Goal: Task Accomplishment & Management: Manage account settings

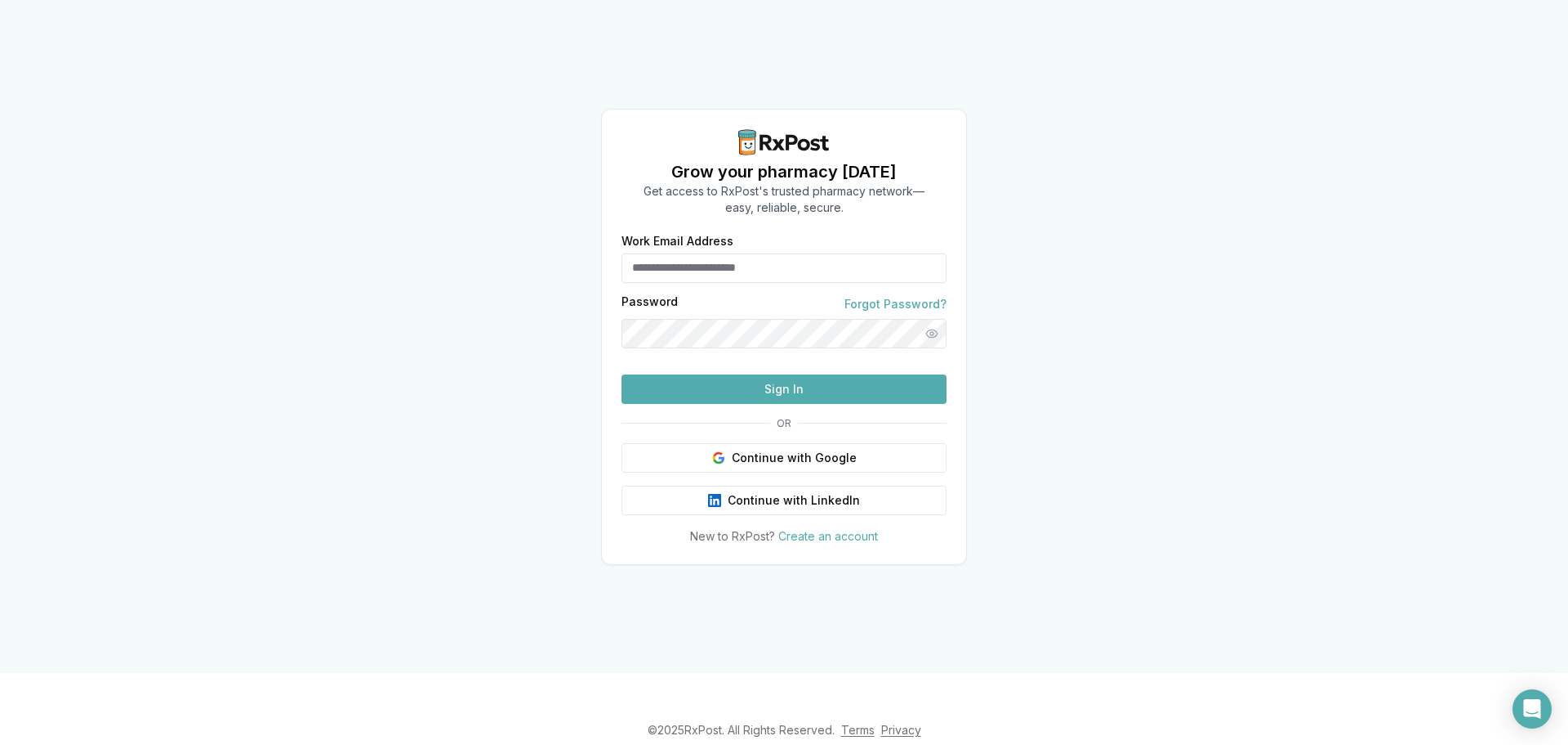
type input "**********"
click at [755, 404] on form "**********" at bounding box center [784, 320] width 325 height 169
click at [755, 404] on button "Sign In" at bounding box center [784, 389] width 325 height 30
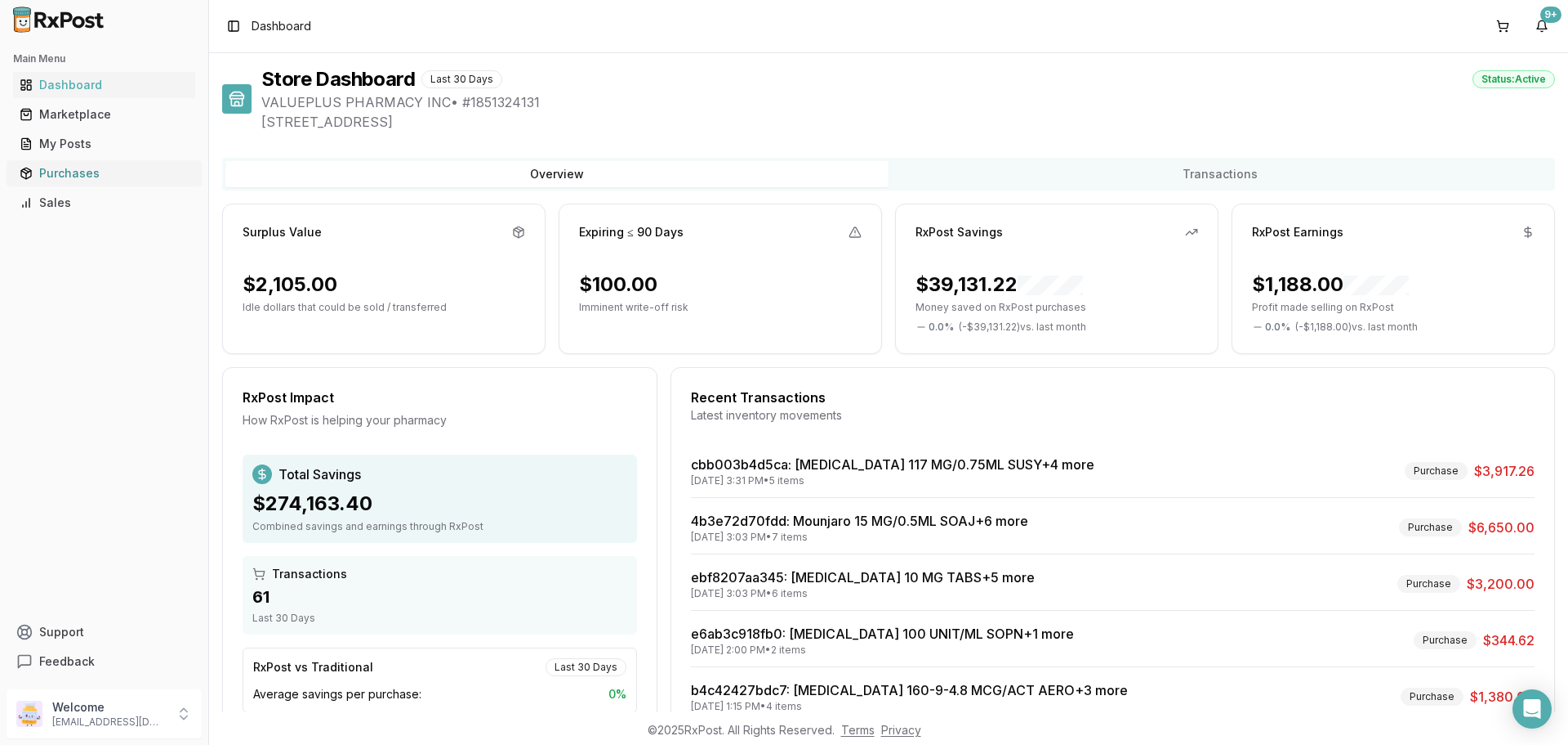
click at [97, 184] on link "Purchases" at bounding box center [104, 174] width 182 height 30
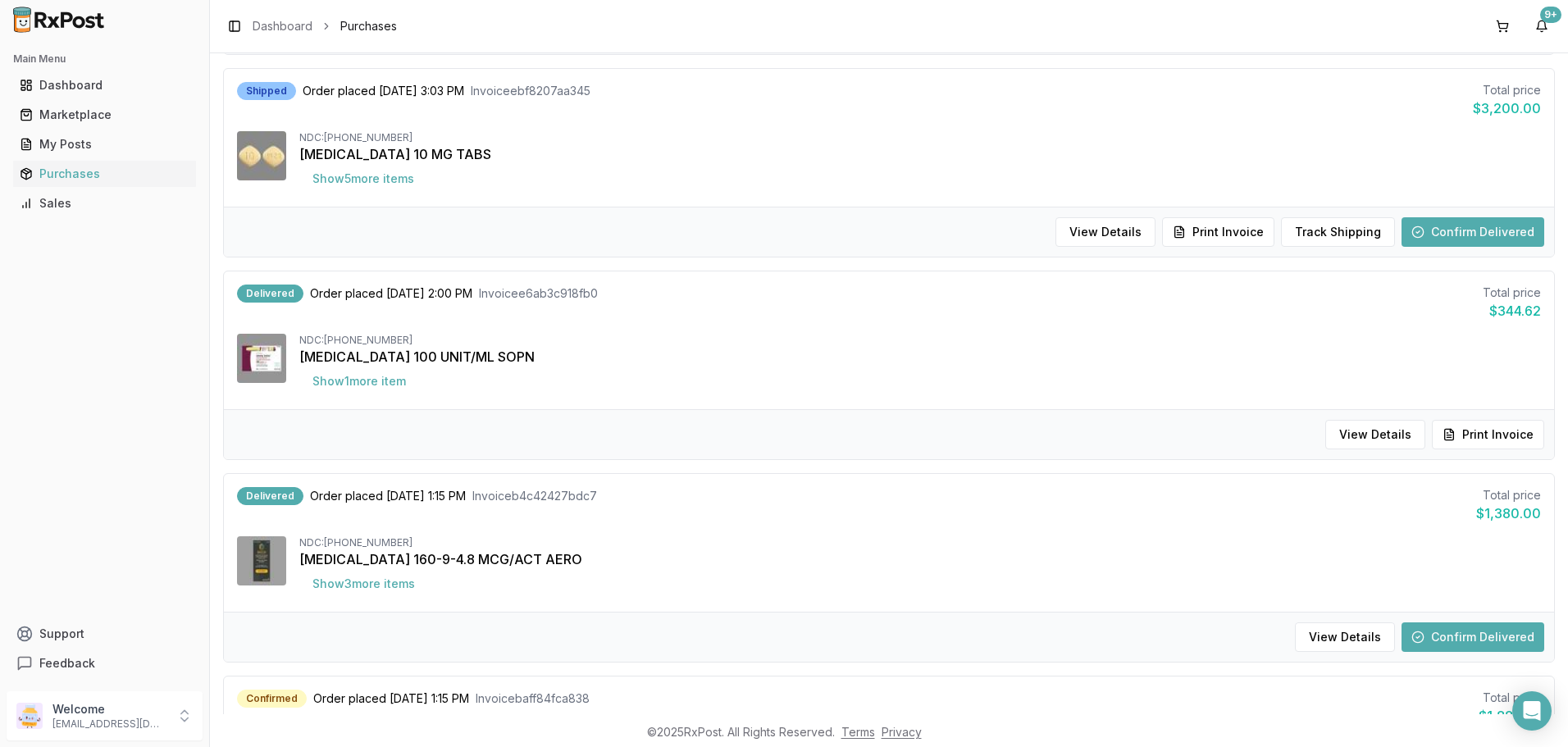
scroll to position [656, 0]
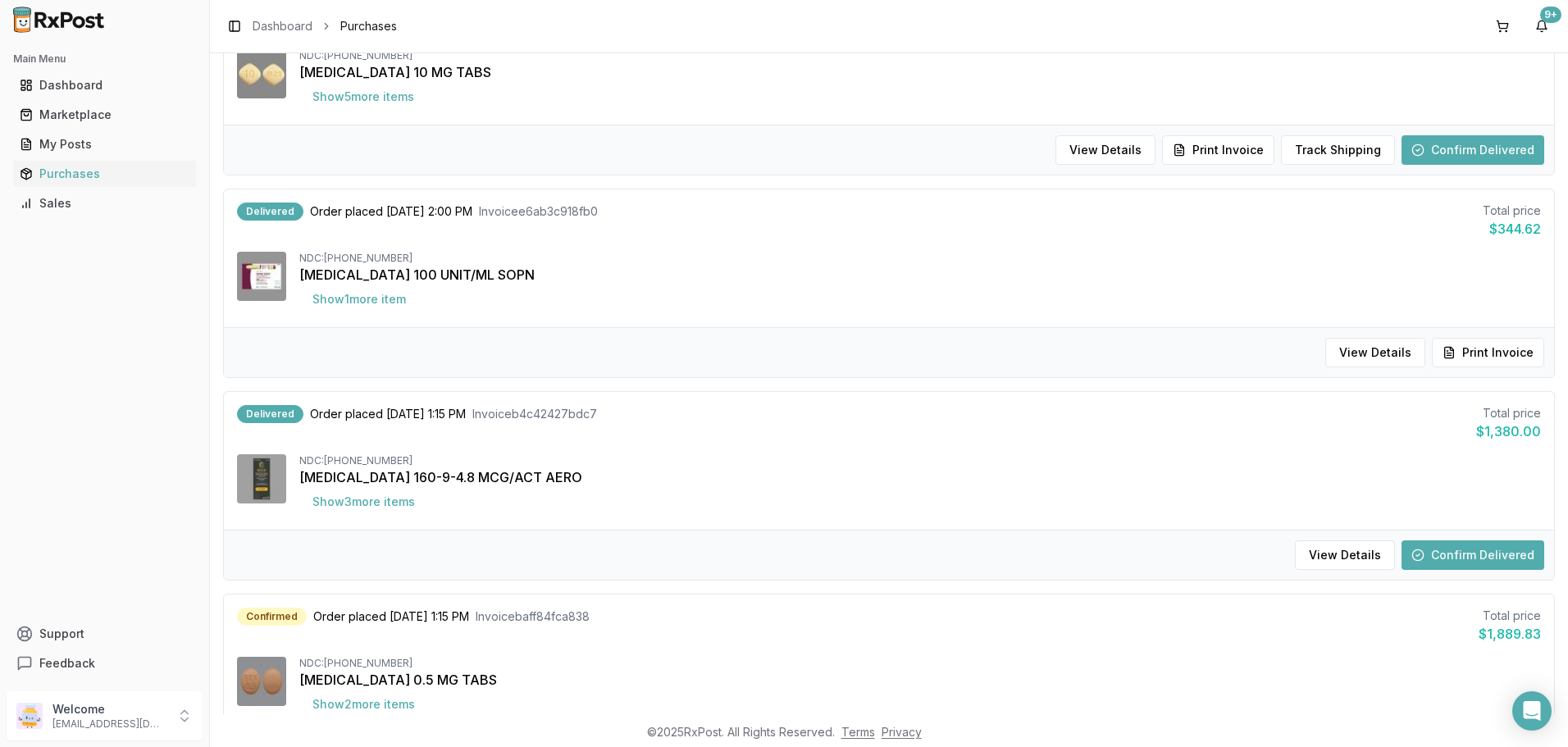
click at [1494, 565] on button "Confirm Delivered" at bounding box center [1472, 555] width 143 height 30
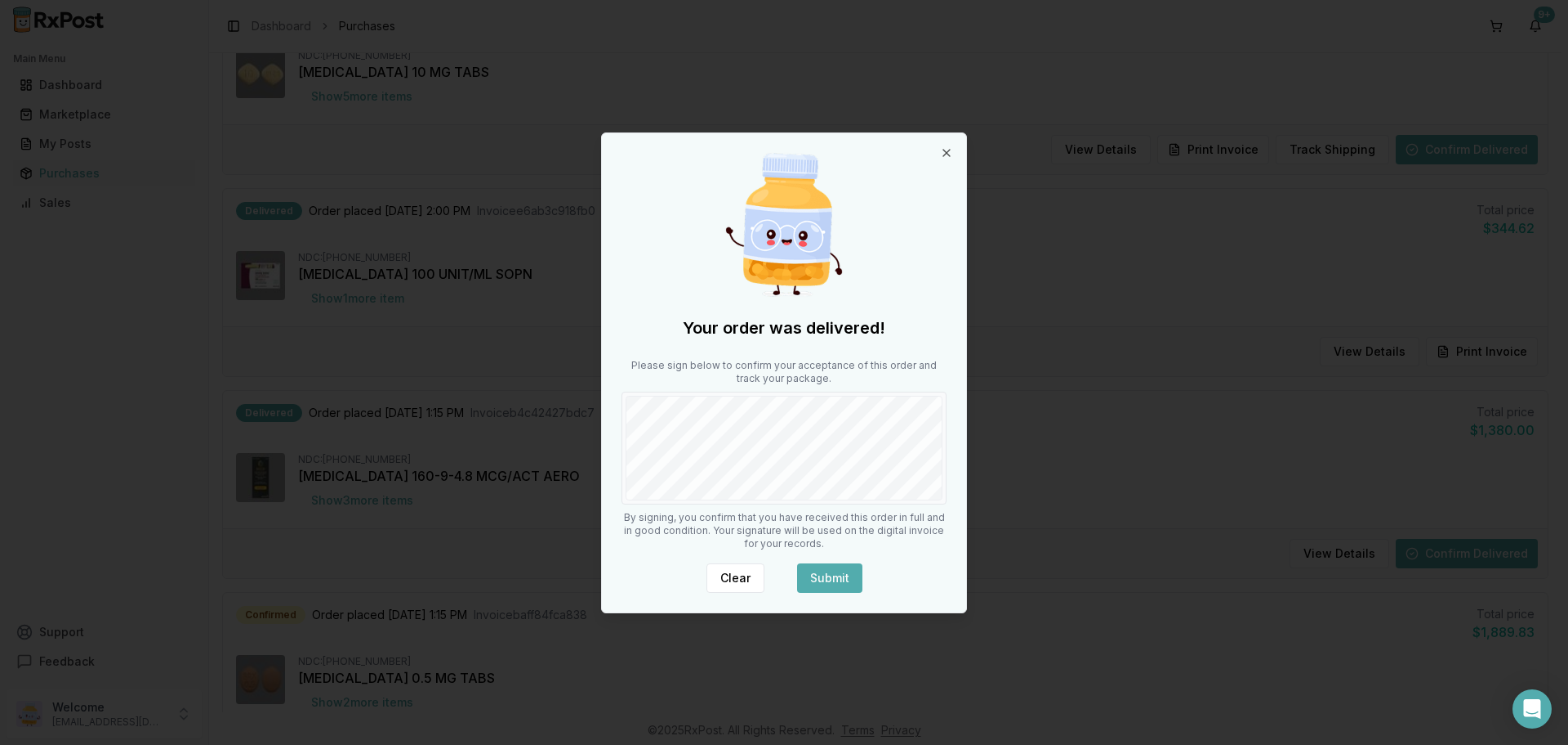
click at [814, 567] on button "Submit" at bounding box center [829, 578] width 65 height 30
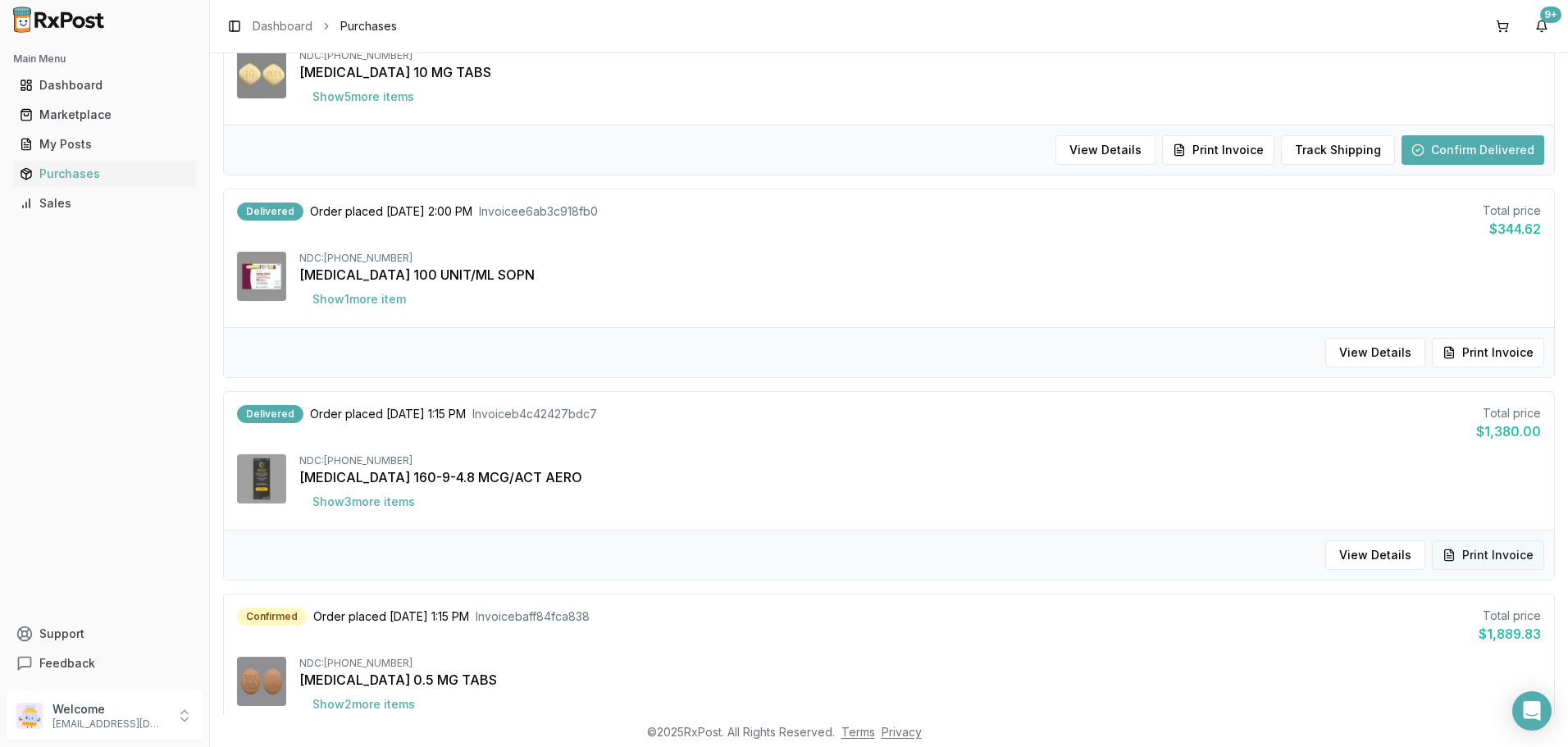
click at [1496, 553] on button "Print Invoice" at bounding box center [1487, 555] width 112 height 30
click at [1512, 549] on button "Print Invoice" at bounding box center [1487, 555] width 112 height 30
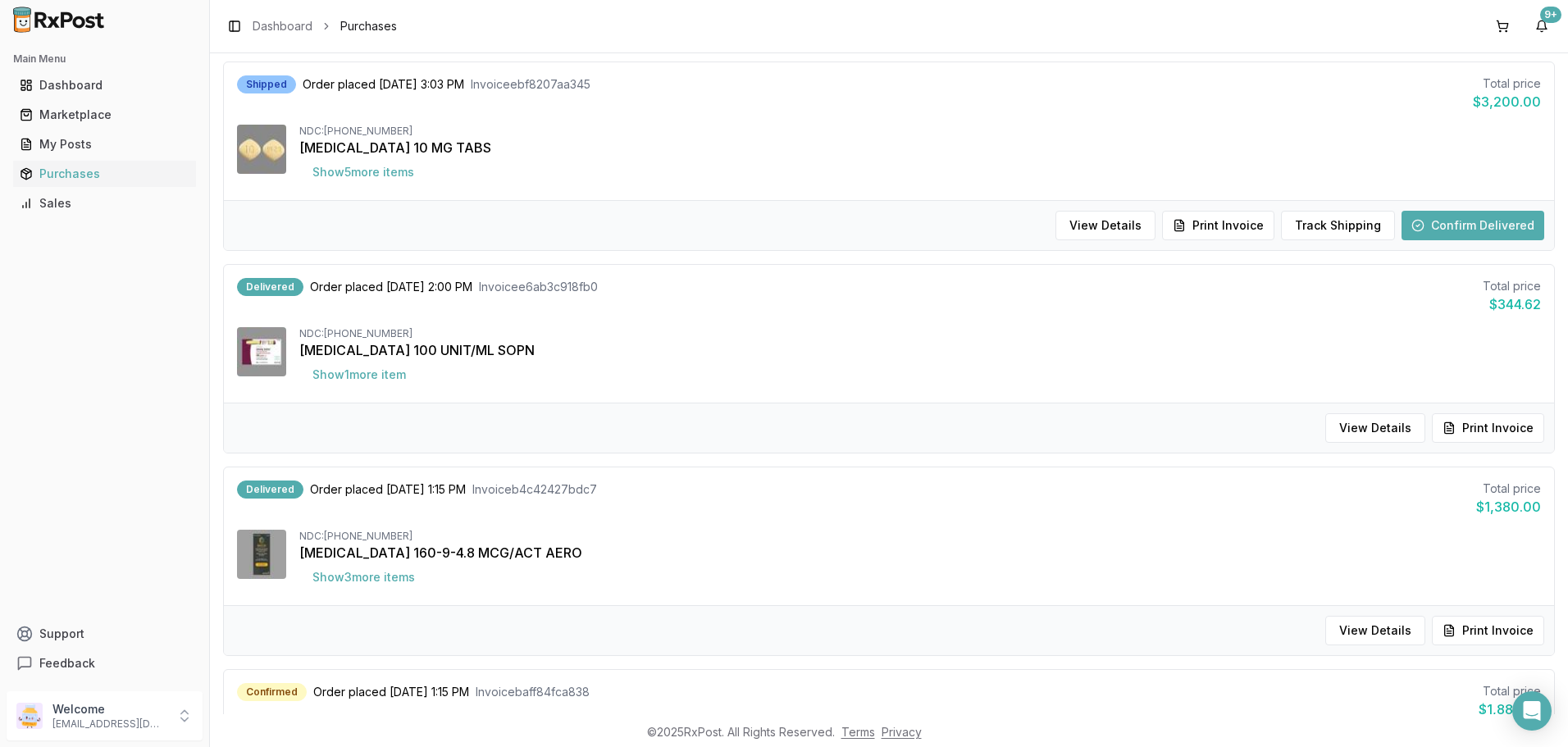
scroll to position [574, 0]
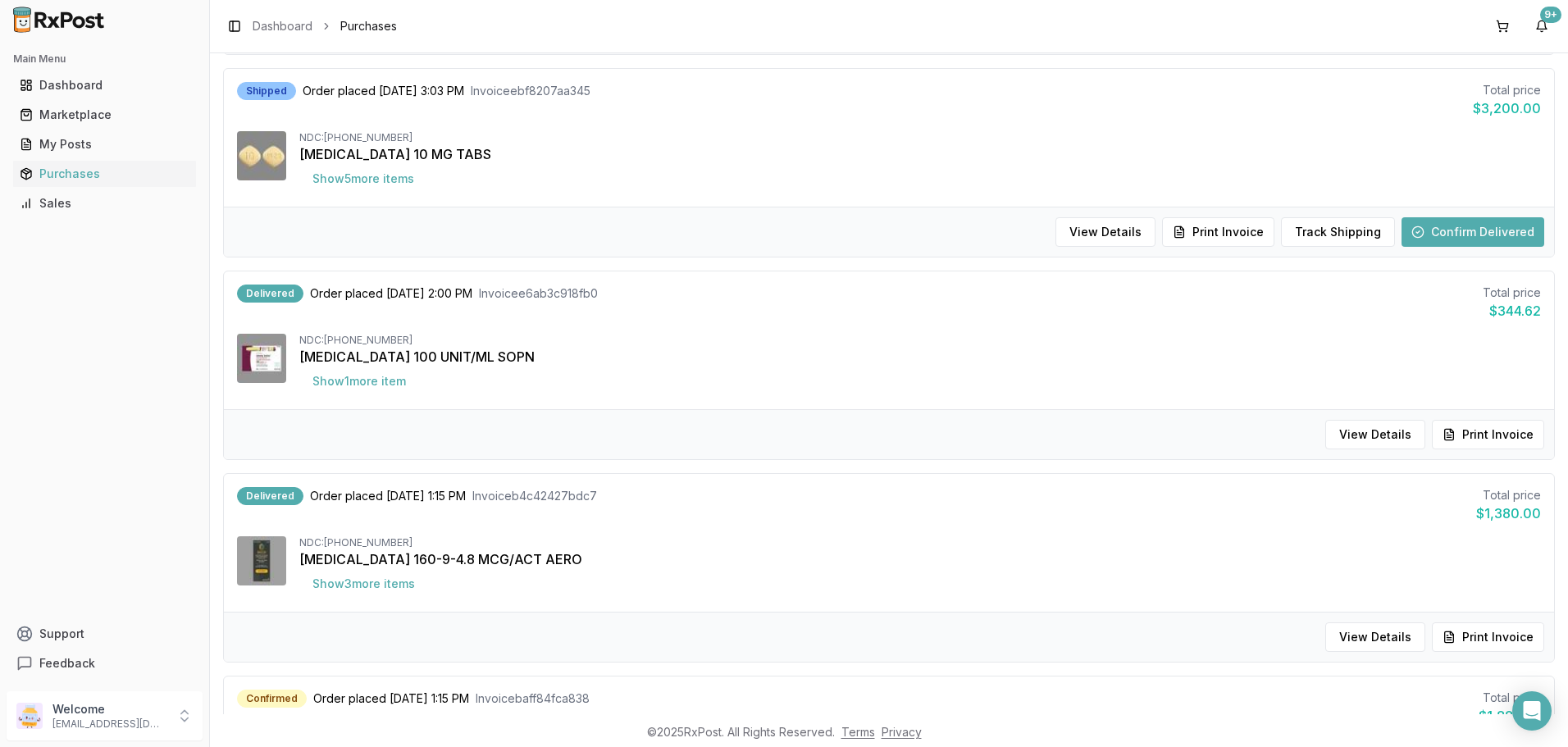
click at [1456, 234] on button "Confirm Delivered" at bounding box center [1472, 232] width 143 height 30
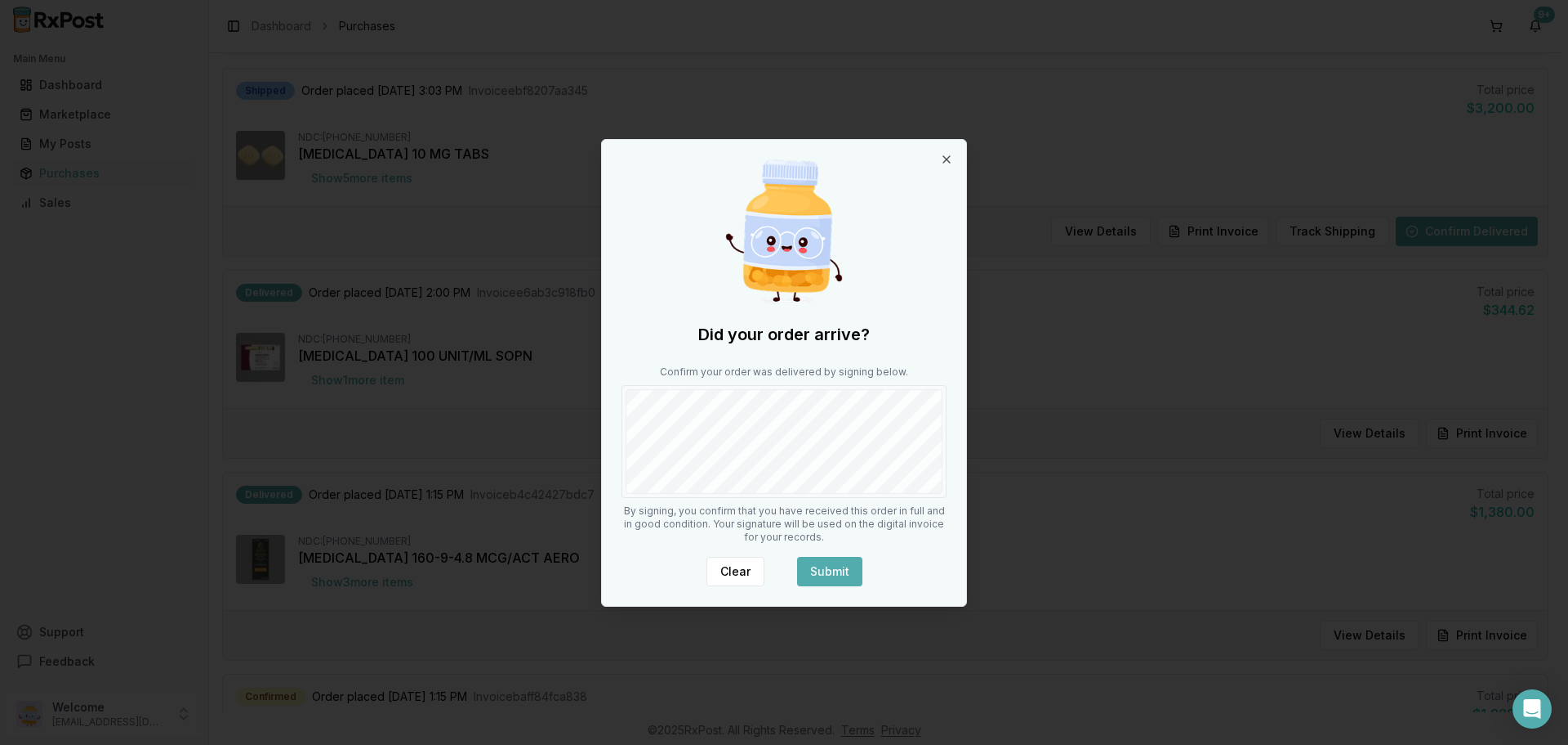
click at [852, 578] on button "Submit" at bounding box center [829, 571] width 65 height 30
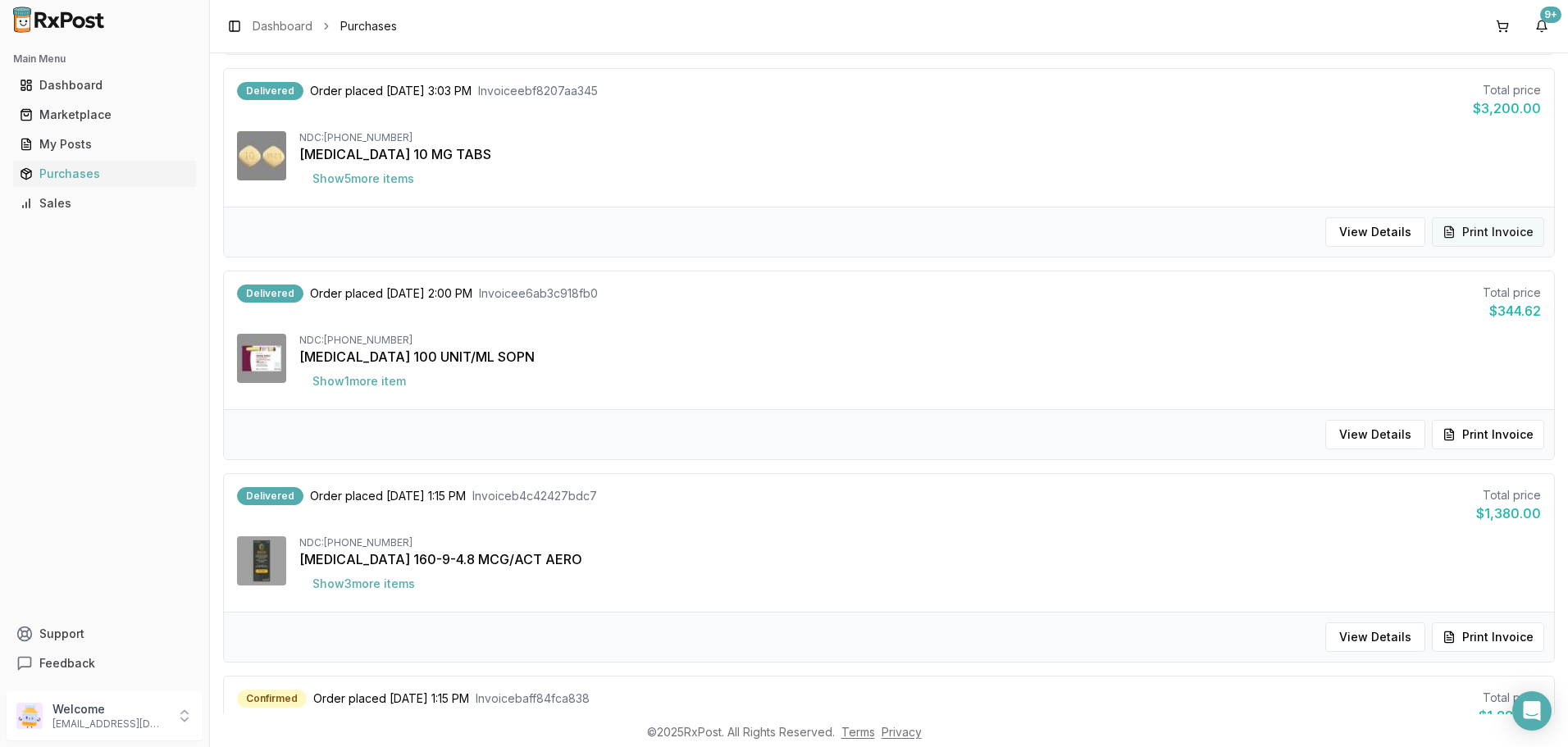
click at [1458, 234] on button "Print Invoice" at bounding box center [1487, 232] width 112 height 30
